Goal: Entertainment & Leisure: Consume media (video, audio)

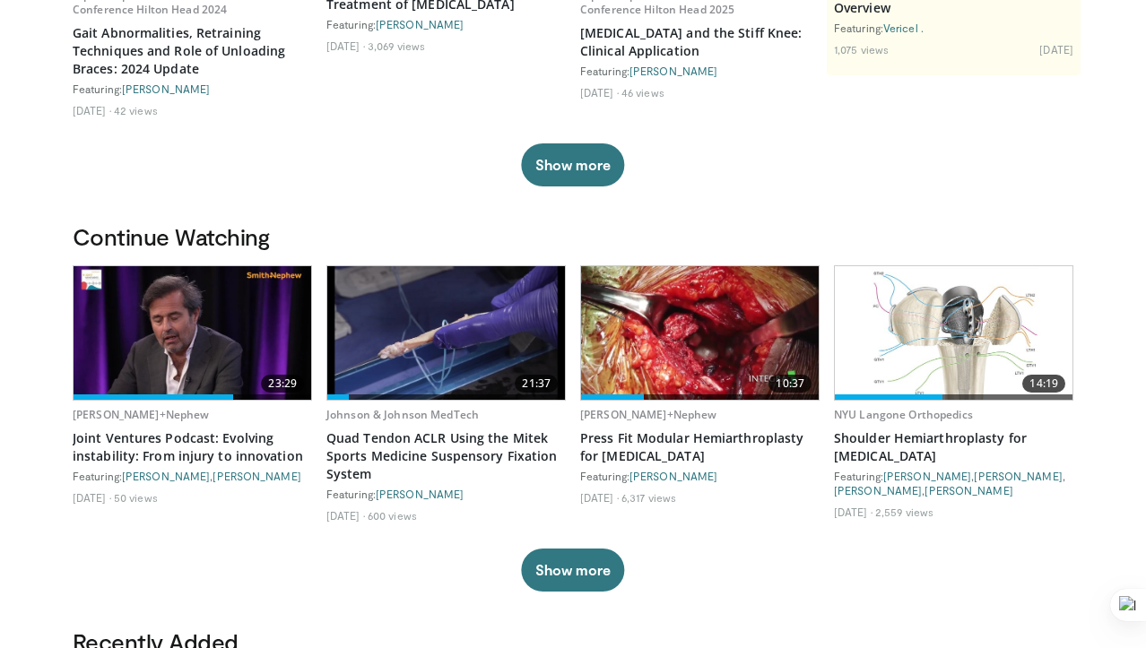
scroll to position [372, 0]
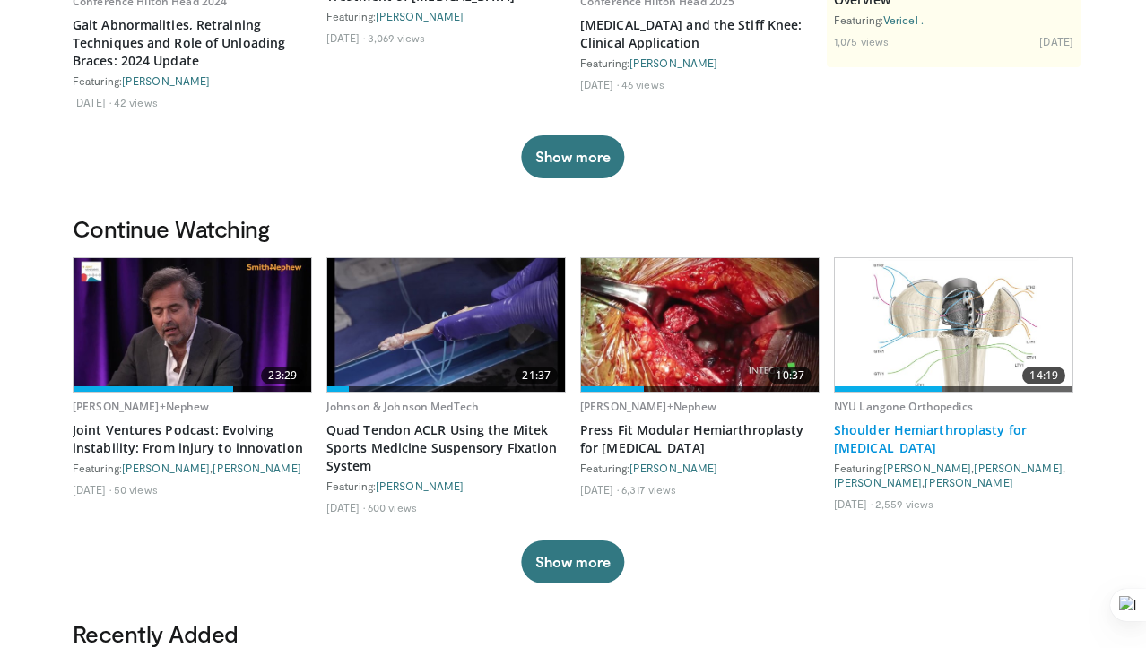
click at [896, 434] on link "Shoulder Hemiarthroplasty for [MEDICAL_DATA]" at bounding box center [953, 439] width 239 height 36
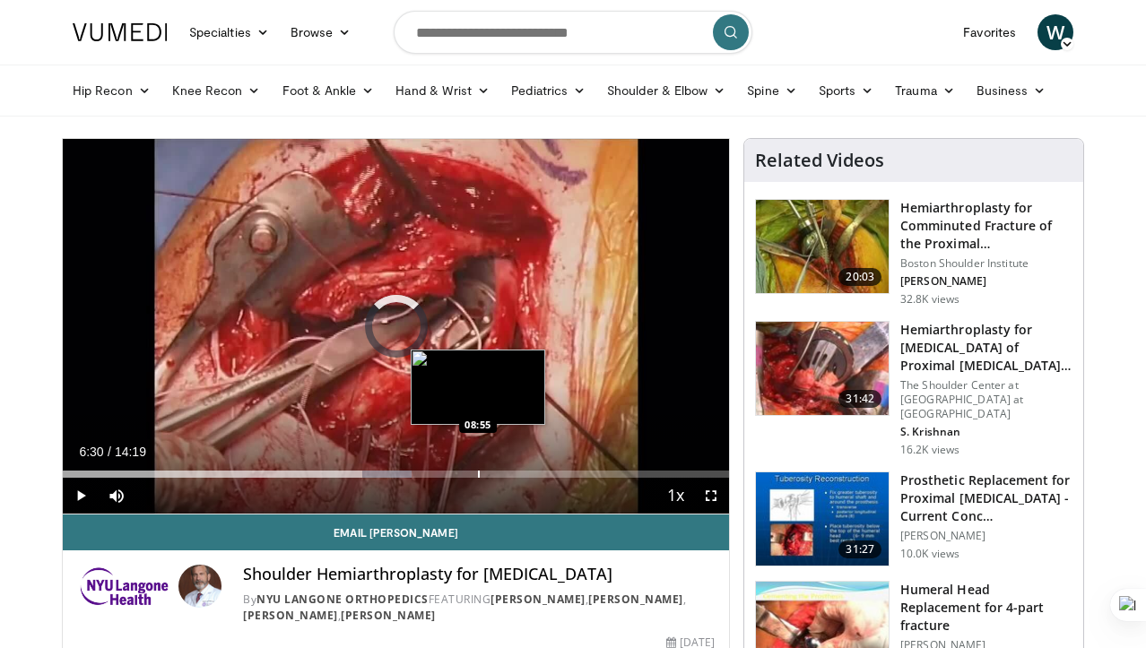
click at [477, 469] on div "Loaded : 52.41% 06:30 08:55" at bounding box center [396, 469] width 666 height 17
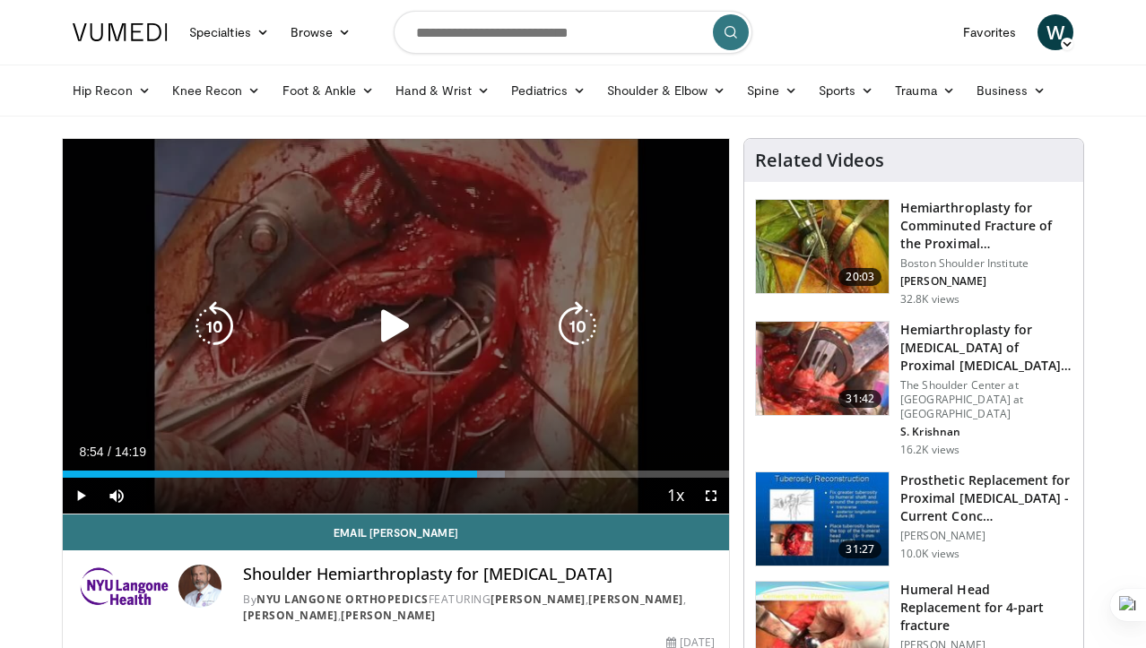
click at [385, 322] on icon "Video Player" at bounding box center [395, 326] width 50 height 50
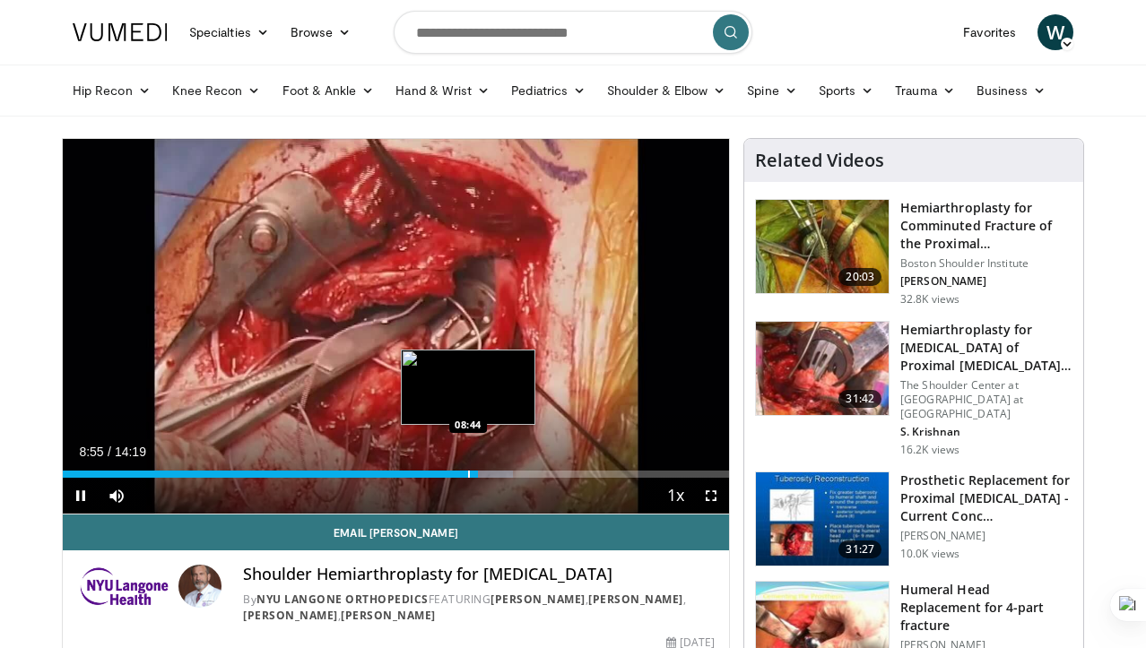
click at [468, 472] on div "Progress Bar" at bounding box center [469, 474] width 2 height 7
click at [456, 472] on div "Progress Bar" at bounding box center [457, 474] width 2 height 7
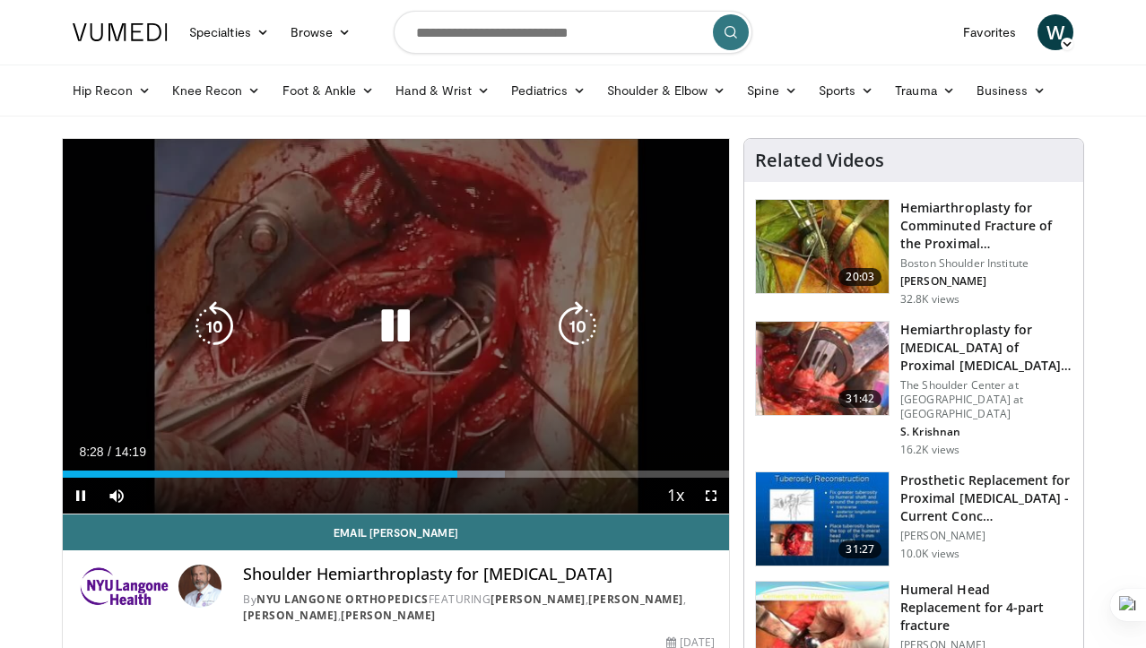
click at [176, 200] on div "10 seconds Tap to unmute" at bounding box center [396, 326] width 666 height 375
